Goal: Find specific page/section: Find specific page/section

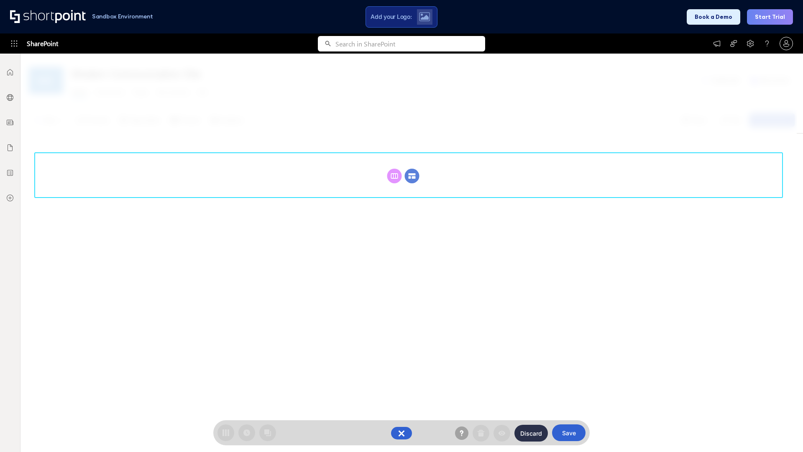
scroll to position [115, 0]
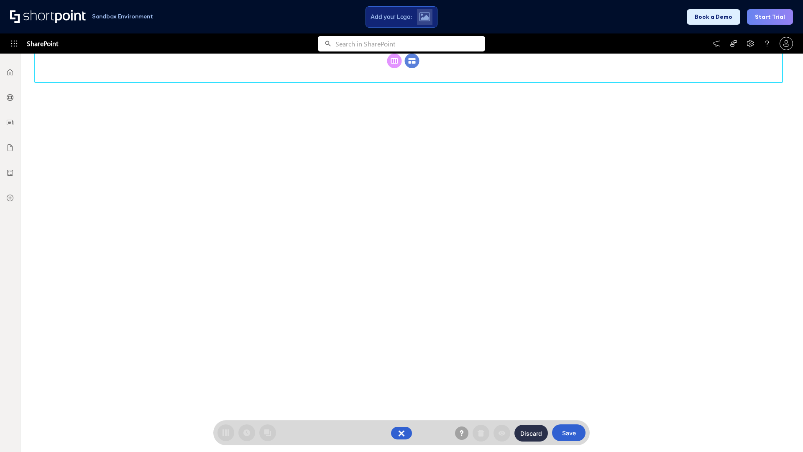
click at [412, 68] on circle at bounding box center [412, 61] width 15 height 15
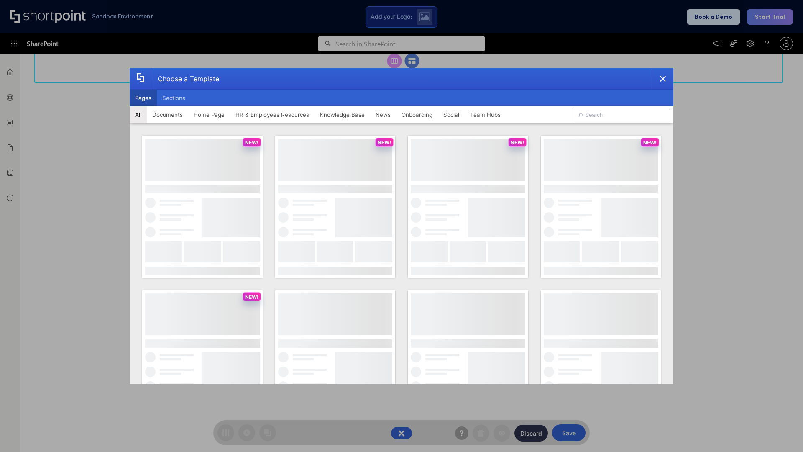
scroll to position [0, 0]
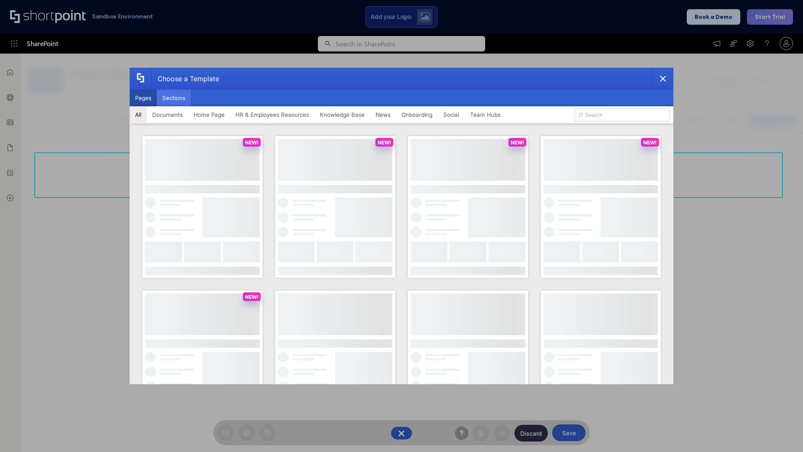
click at [174, 98] on button "Sections" at bounding box center [174, 98] width 34 height 17
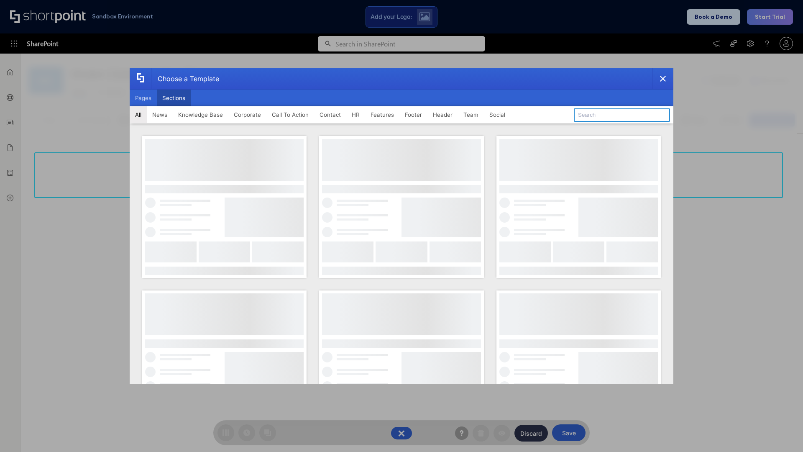
type input "Footer 1"
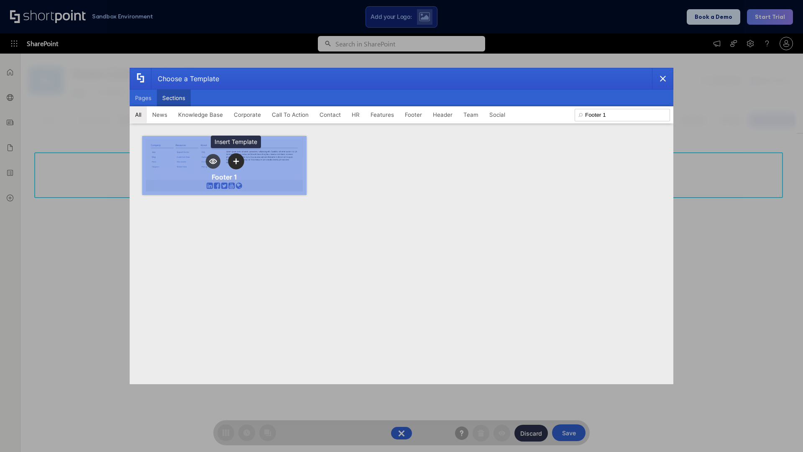
click at [236, 161] on icon "template selector" at bounding box center [236, 162] width 6 height 6
